Goal: Transaction & Acquisition: Obtain resource

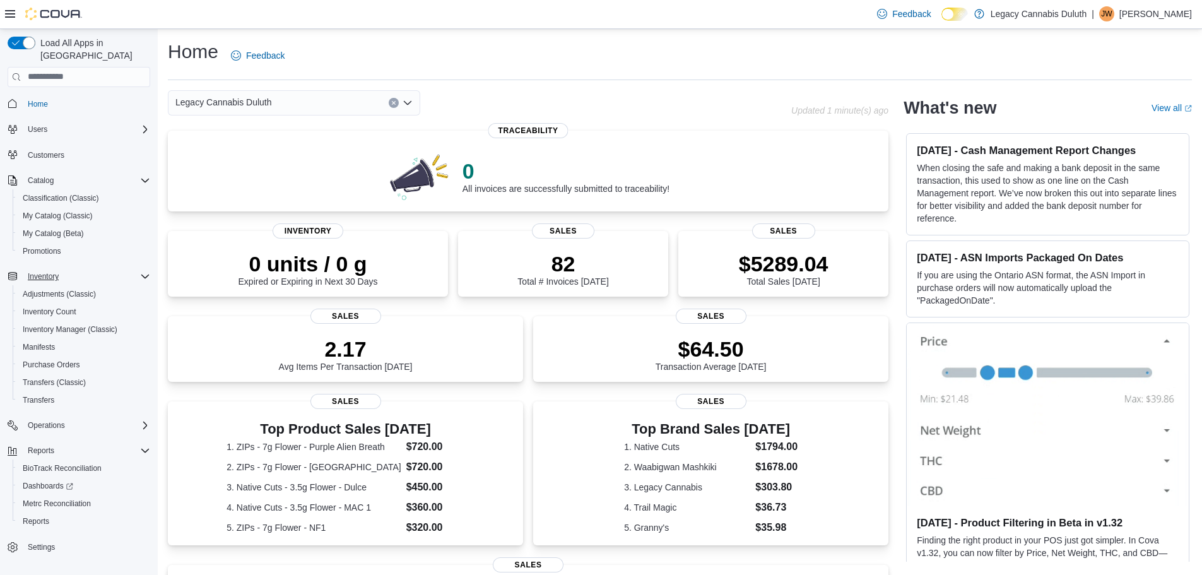
click at [148, 271] on icon "Complex example" at bounding box center [145, 276] width 10 height 10
click at [142, 271] on icon "Complex example" at bounding box center [145, 276] width 10 height 10
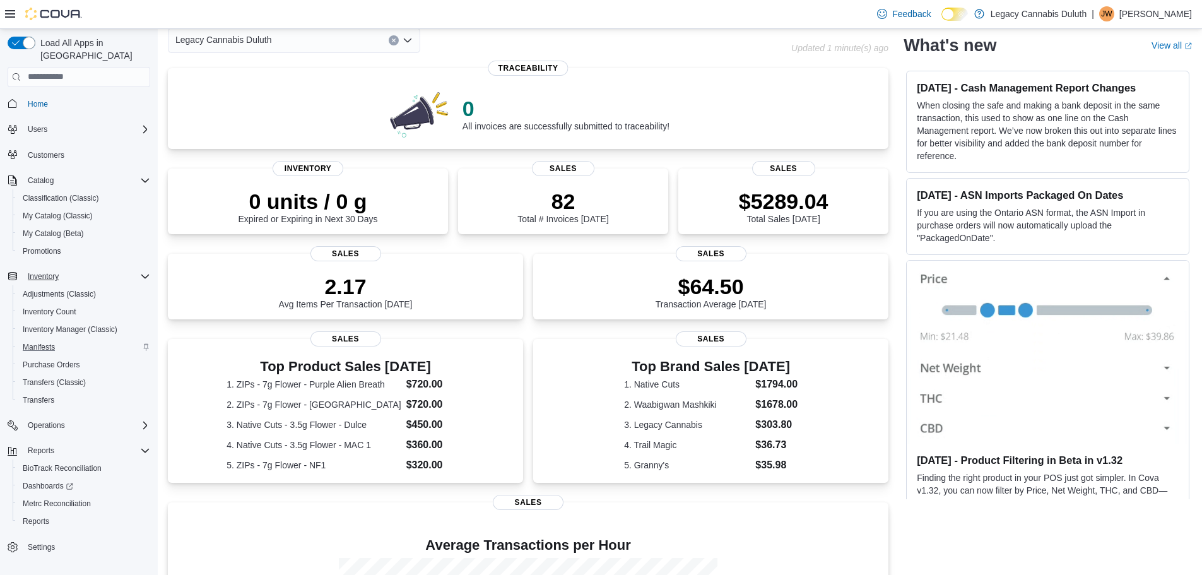
scroll to position [63, 0]
click at [61, 307] on span "Inventory Count" at bounding box center [50, 312] width 54 height 10
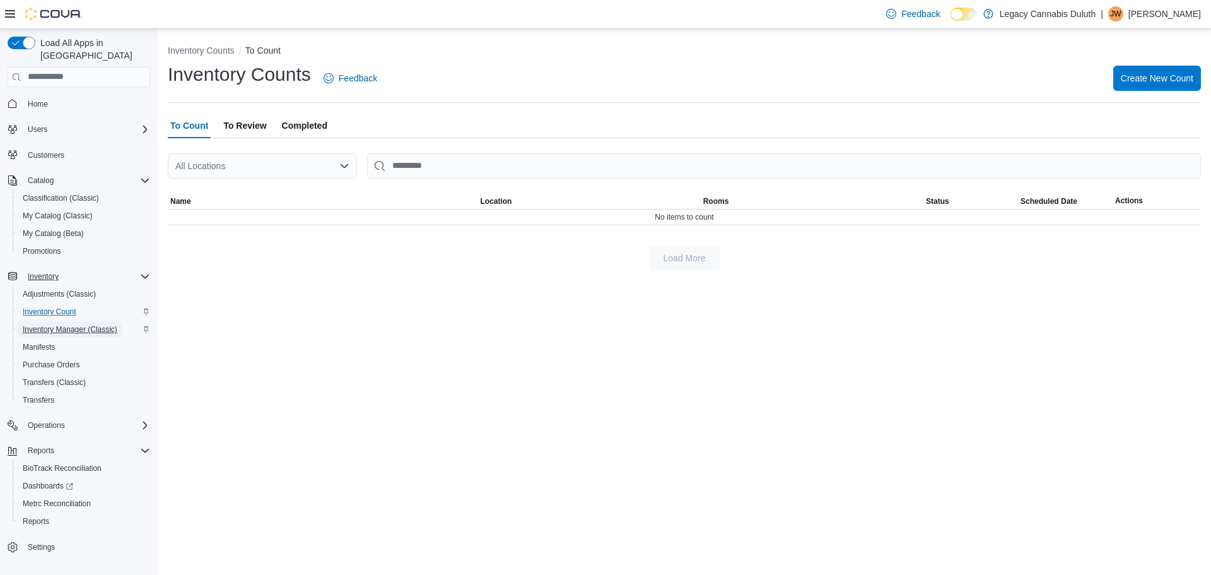
click at [74, 324] on span "Inventory Manager (Classic)" at bounding box center [70, 329] width 95 height 10
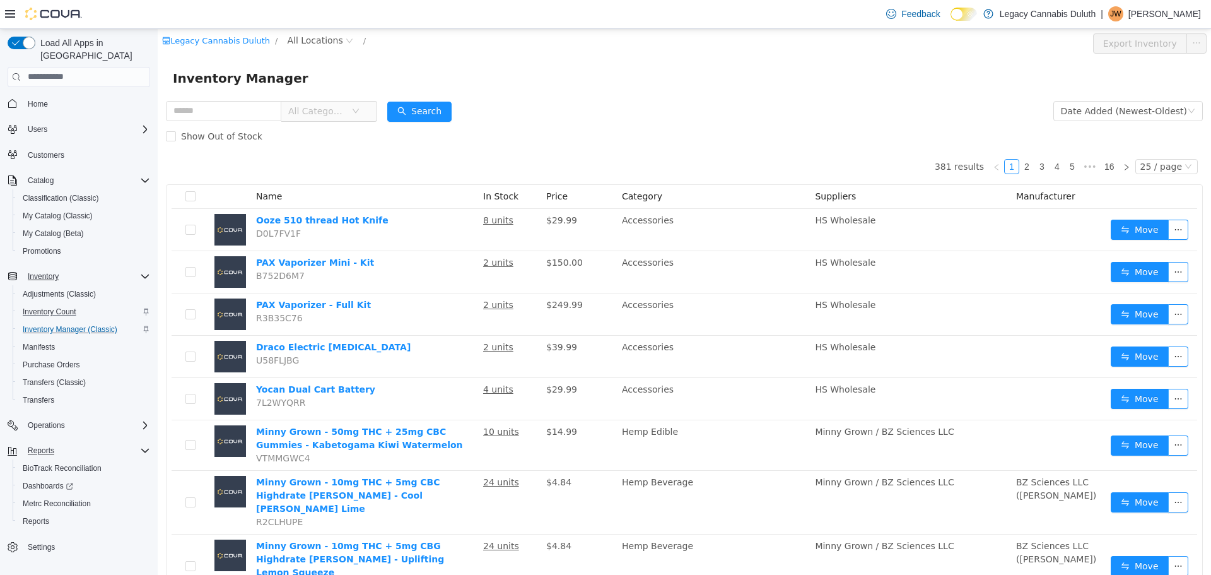
click at [144, 445] on icon "Complex example" at bounding box center [145, 450] width 10 height 10
click at [146, 445] on icon "Complex example" at bounding box center [145, 450] width 10 height 10
click at [52, 514] on link "Reports" at bounding box center [36, 521] width 37 height 15
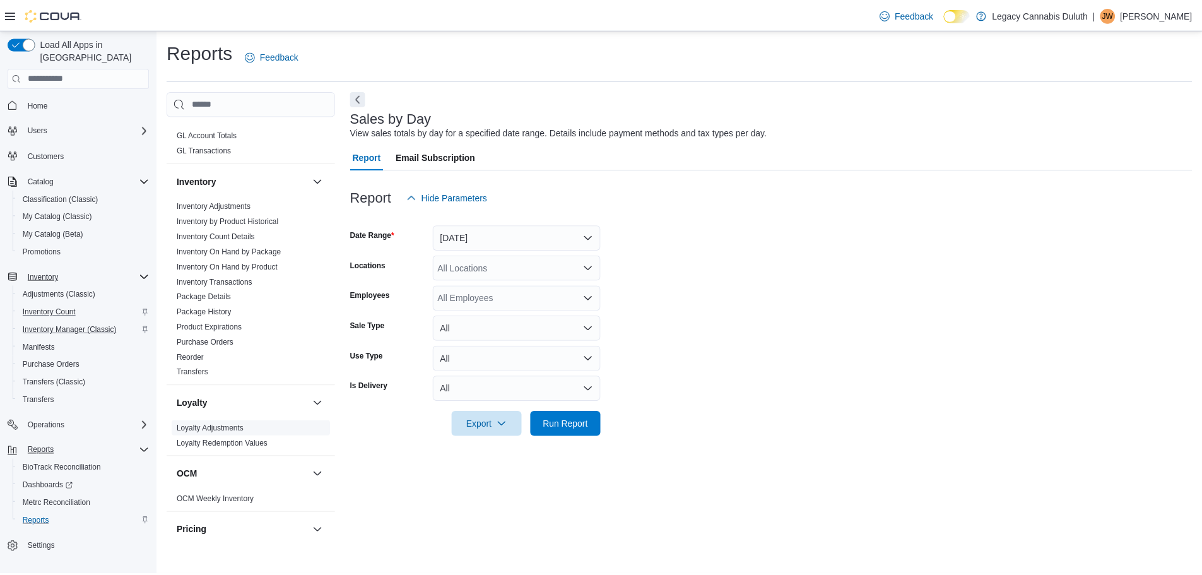
scroll to position [379, 0]
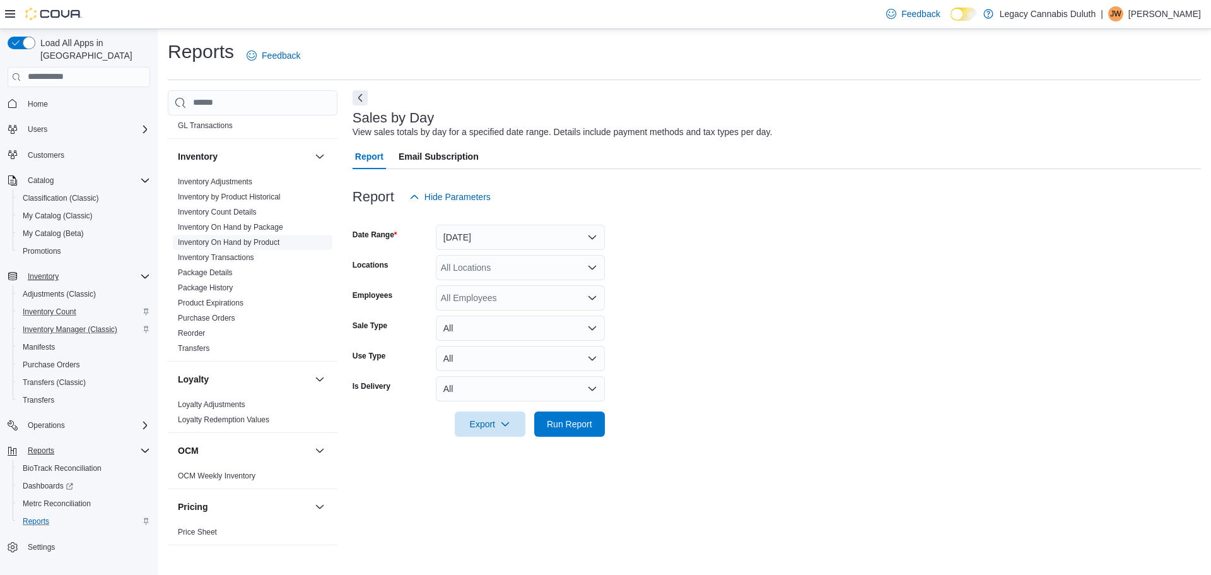
click at [228, 242] on link "Inventory On Hand by Product" at bounding box center [229, 242] width 102 height 9
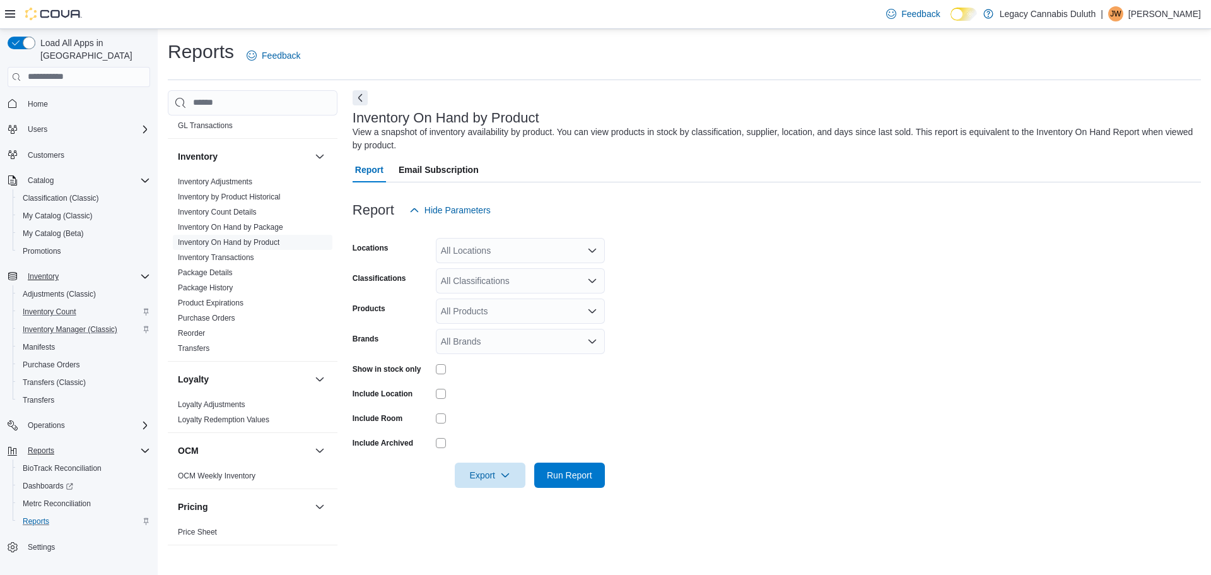
click at [548, 249] on div "All Locations" at bounding box center [520, 250] width 169 height 25
click at [528, 290] on span "[STREET_ADDRESS]" at bounding box center [506, 290] width 87 height 13
click at [690, 249] on form "Locations [STREET_ADDRESS] Selected. 1906 W Superior St.. Press Backspace to de…" at bounding box center [777, 355] width 849 height 265
click at [594, 280] on icon "Open list of options" at bounding box center [593, 280] width 8 height 4
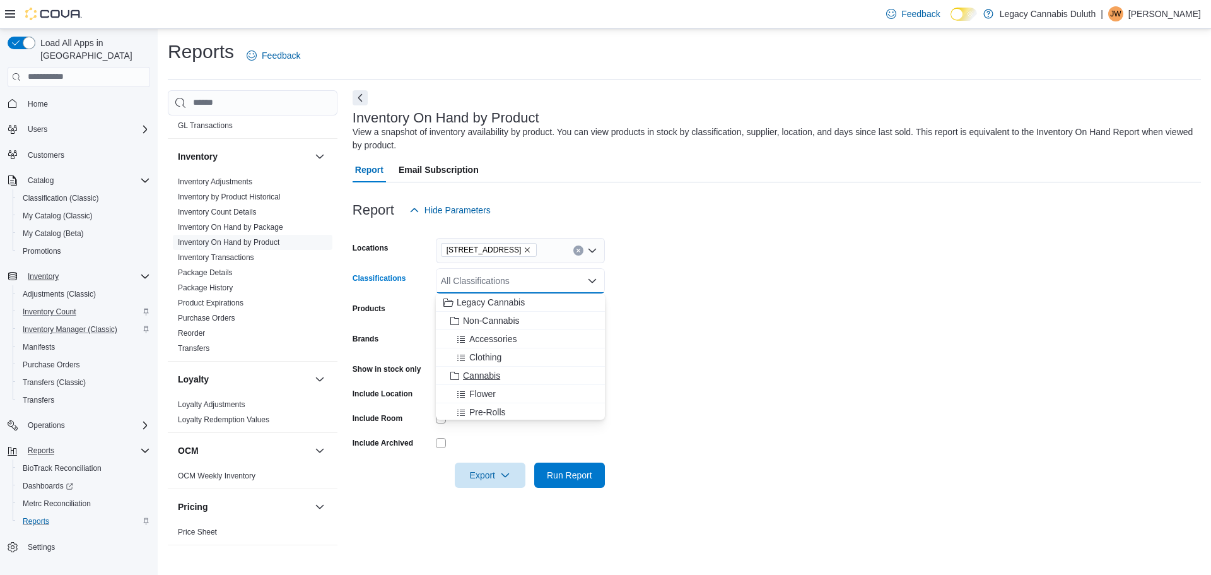
click at [498, 374] on span "Cannabis" at bounding box center [481, 375] width 37 height 13
click at [741, 303] on form "Locations [STREET_ADDRESS] Cannabis Combo box. Selected. Cannabis. Press Backsp…" at bounding box center [777, 355] width 849 height 265
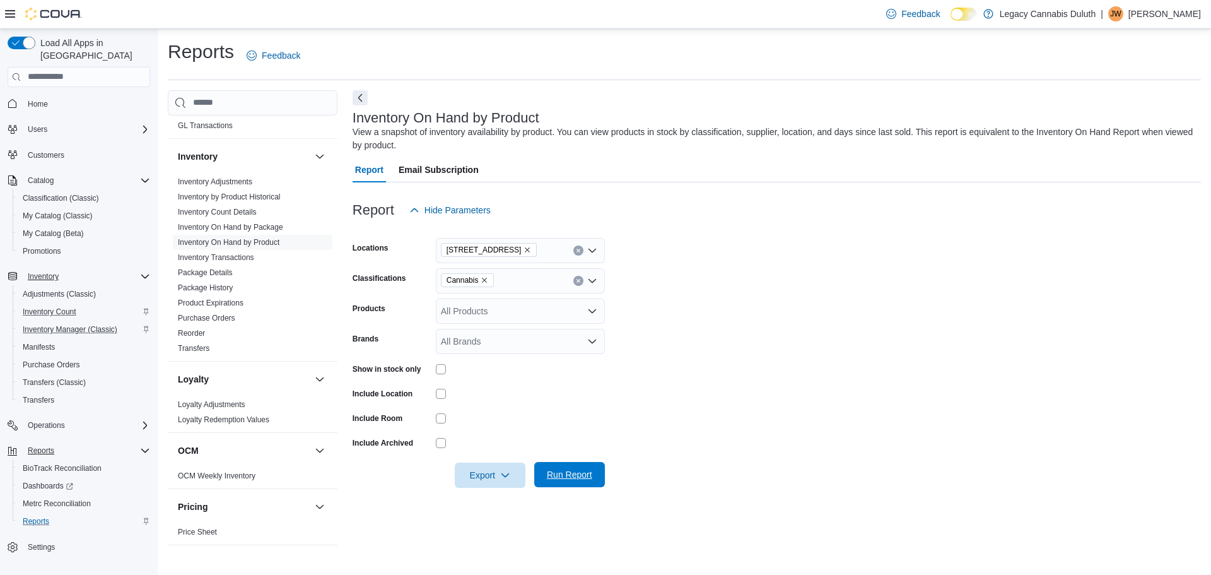
click at [581, 474] on span "Run Report" at bounding box center [569, 474] width 45 height 13
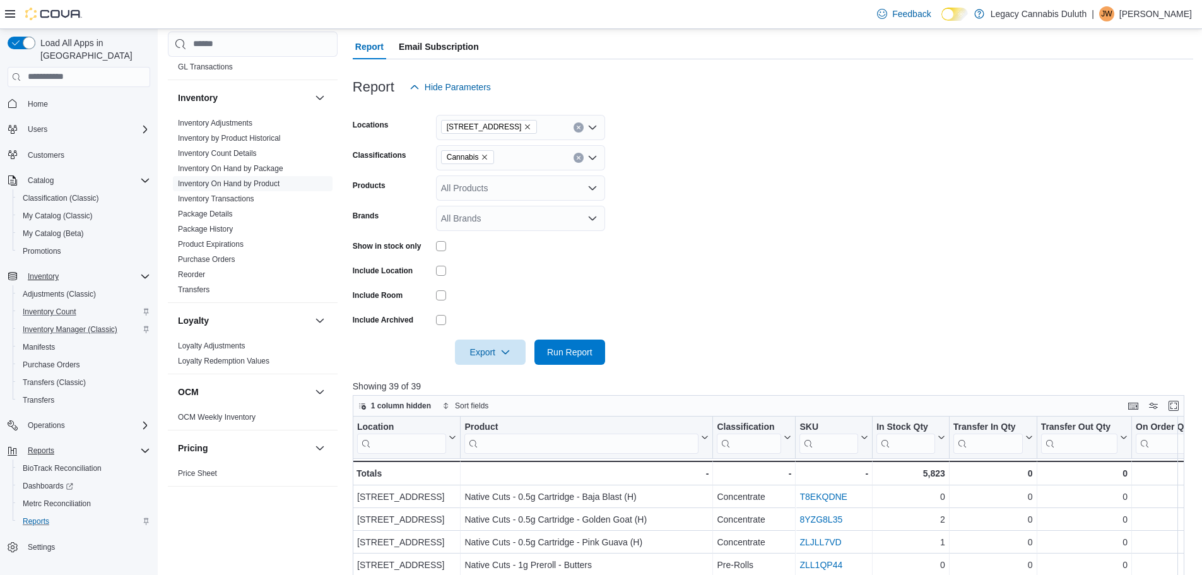
scroll to position [126, 0]
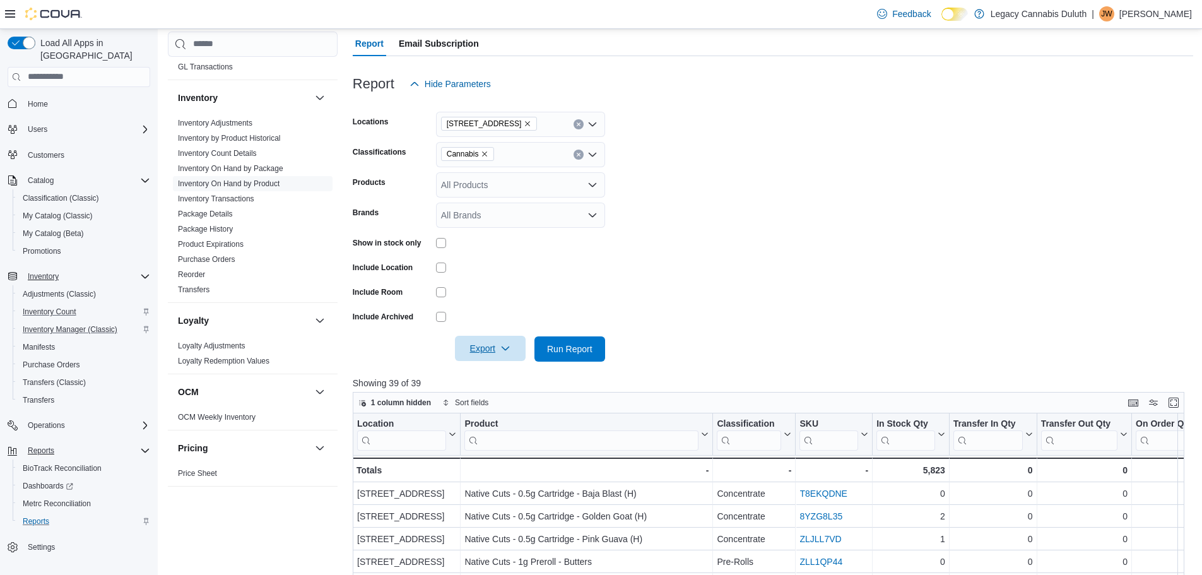
click at [505, 351] on icon "button" at bounding box center [505, 348] width 10 height 10
click at [500, 373] on span "Export to Excel" at bounding box center [492, 374] width 57 height 10
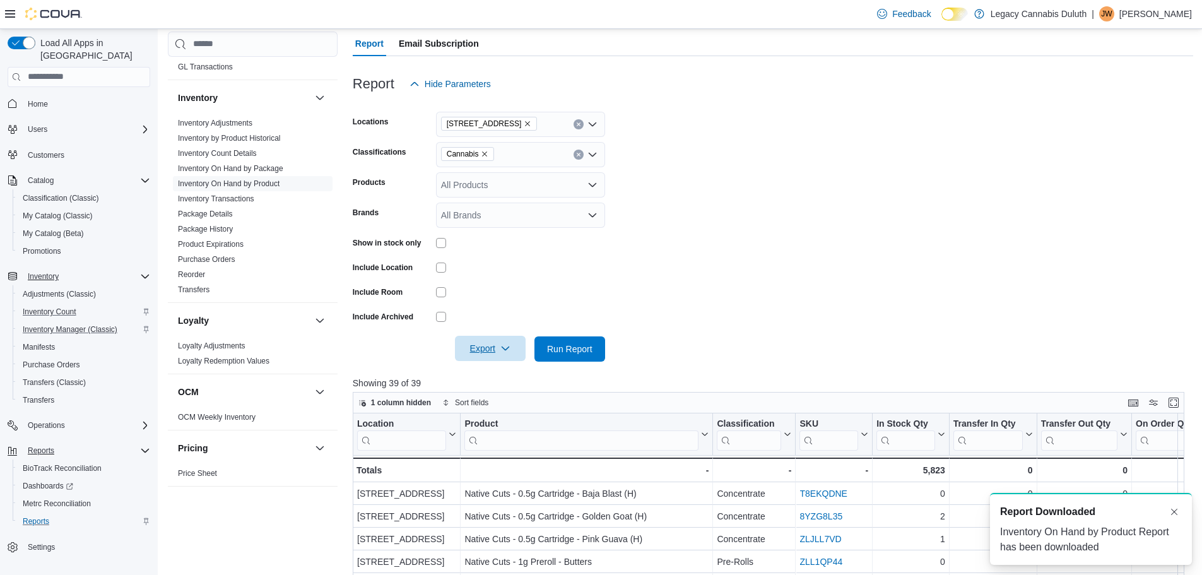
scroll to position [0, 0]
